Goal: Information Seeking & Learning: Learn about a topic

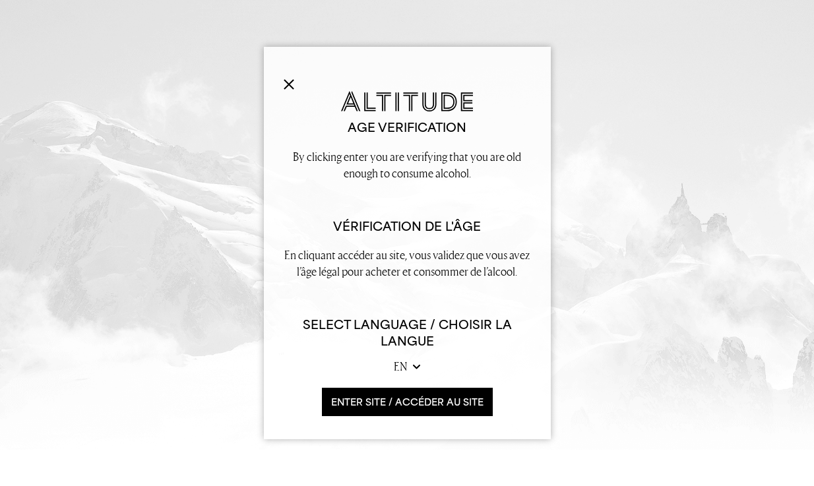
click at [394, 400] on button "ENTER SITE / accéder au site" at bounding box center [407, 402] width 171 height 28
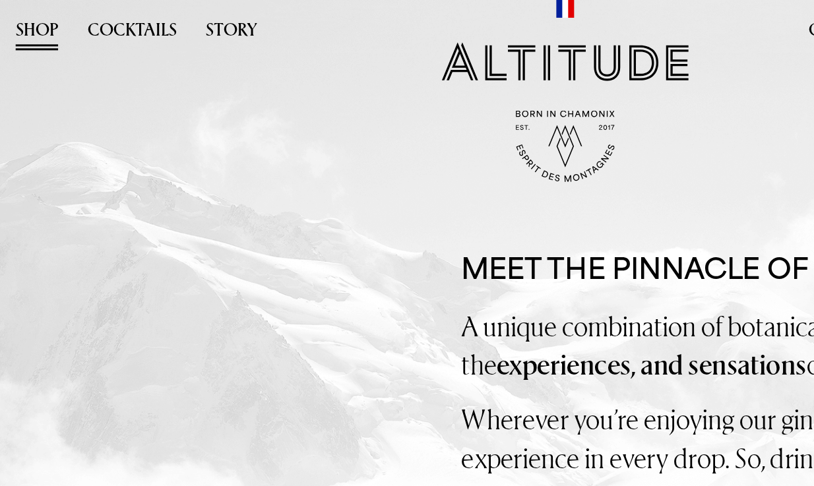
click at [40, 22] on link "Shop" at bounding box center [54, 23] width 28 height 20
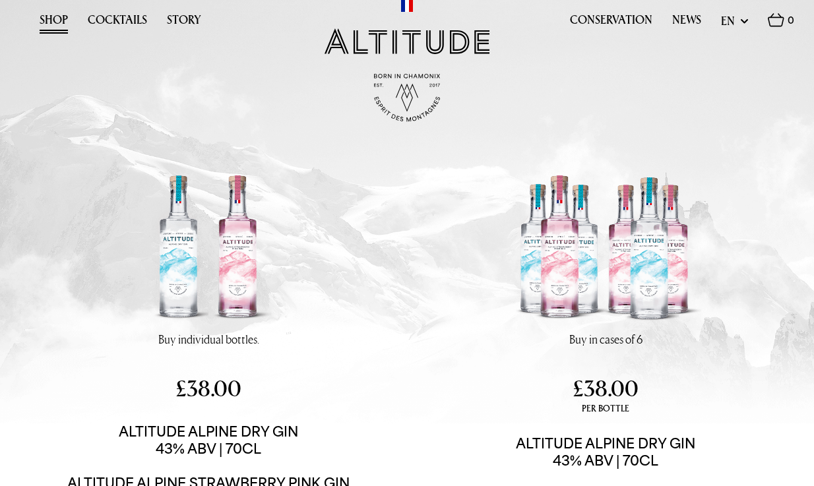
select select "fr"
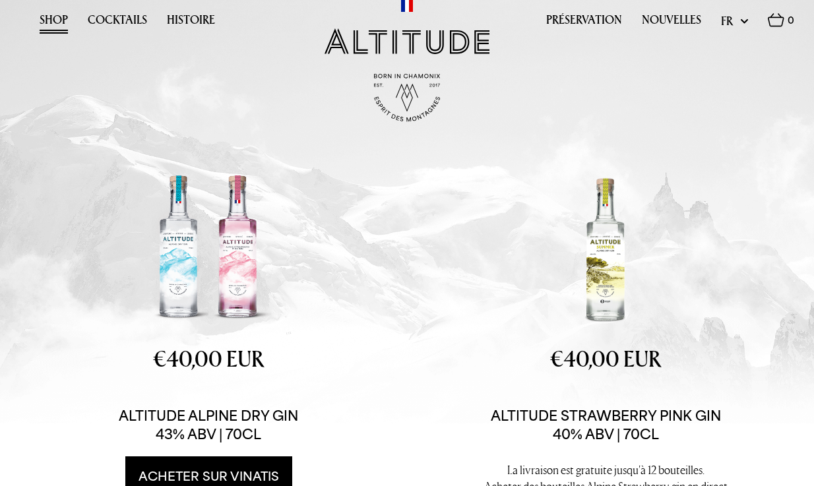
click at [613, 331] on div at bounding box center [606, 249] width 198 height 163
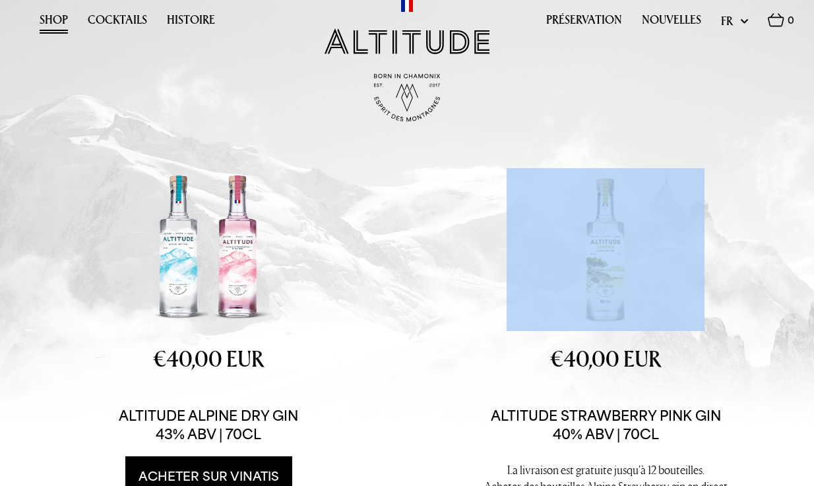
click at [602, 299] on div at bounding box center [606, 249] width 198 height 163
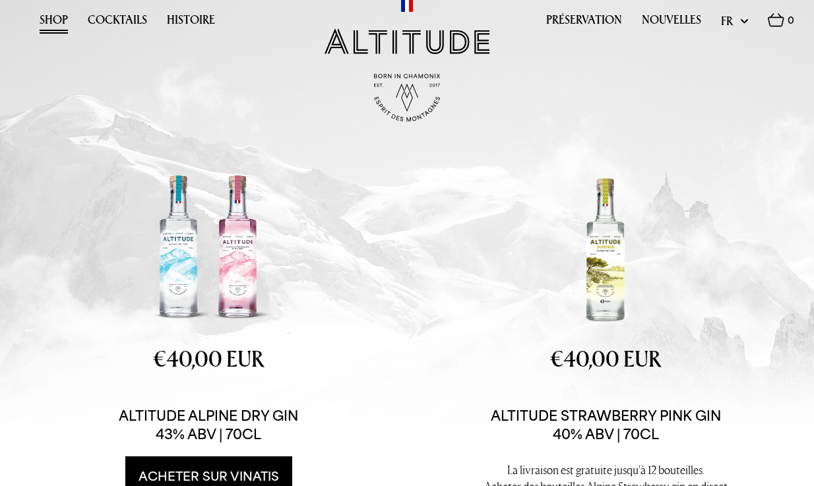
click at [602, 299] on div at bounding box center [606, 249] width 198 height 163
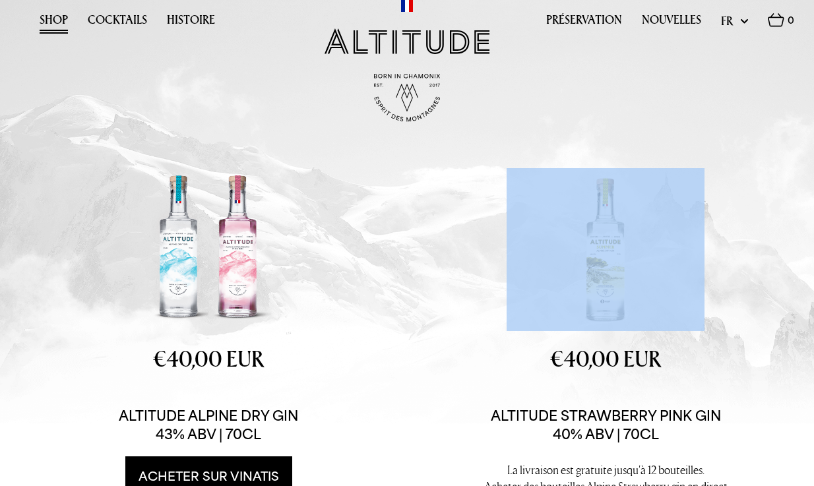
click at [602, 299] on div at bounding box center [606, 249] width 198 height 163
click at [603, 288] on div at bounding box center [606, 249] width 198 height 163
click at [121, 20] on link "Cocktails" at bounding box center [117, 23] width 59 height 20
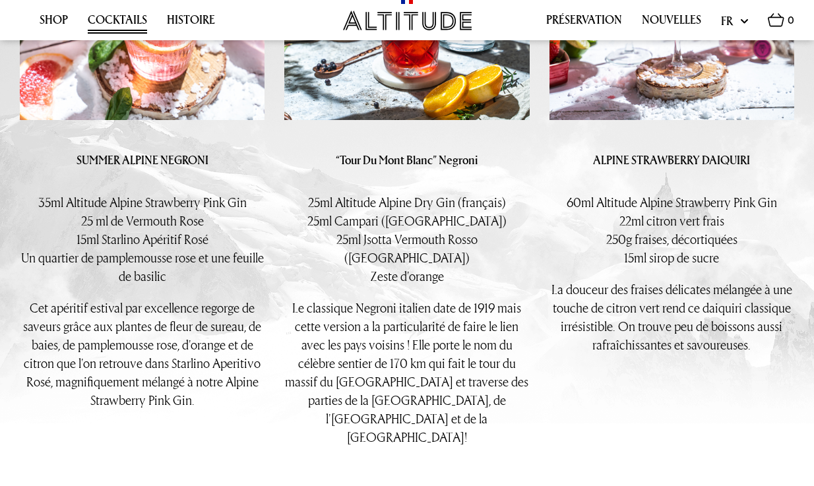
scroll to position [1019, 0]
